Goal: Information Seeking & Learning: Stay updated

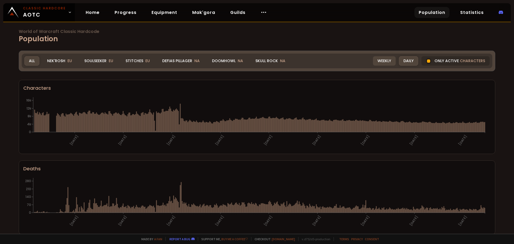
click at [380, 63] on div "Weekly" at bounding box center [384, 60] width 23 height 9
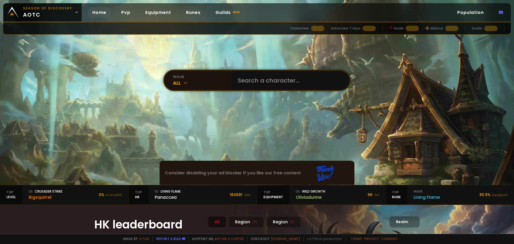
click at [95, 12] on link "Home" at bounding box center [99, 12] width 23 height 11
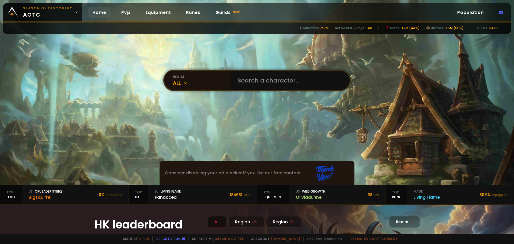
click at [102, 11] on link "Home" at bounding box center [99, 12] width 23 height 11
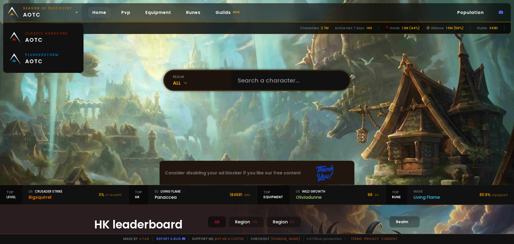
click at [76, 13] on icon at bounding box center [77, 12] width 2 height 1
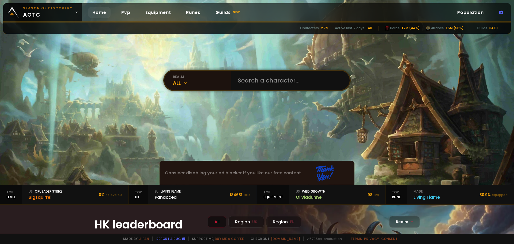
click at [437, 73] on section "realm All Can't find my character or my guild Consider disabling your ad blocke…" at bounding box center [257, 92] width 514 height 185
